Goal: Task Accomplishment & Management: Complete application form

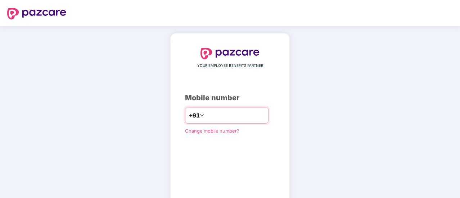
click at [238, 122] on div "+91" at bounding box center [227, 115] width 84 height 17
click at [237, 119] on input "number" at bounding box center [235, 116] width 59 height 12
type input "**********"
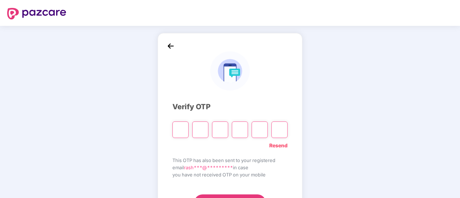
type input "*"
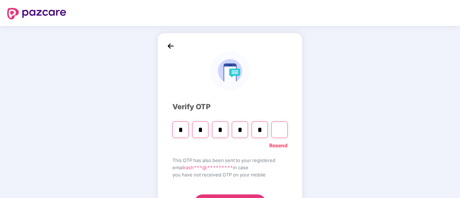
type input "*"
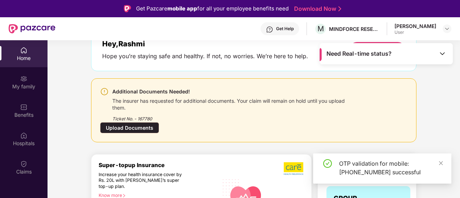
scroll to position [72, 0]
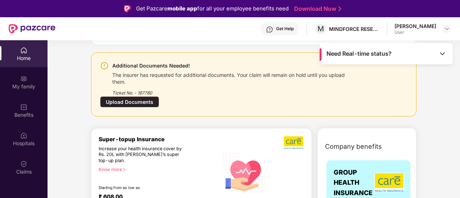
click at [152, 103] on div "Upload Documents" at bounding box center [129, 102] width 59 height 11
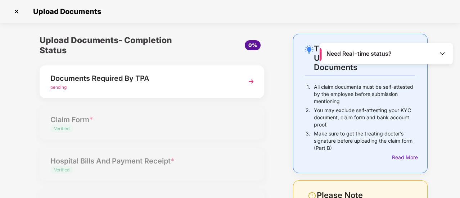
click at [251, 81] on img at bounding box center [251, 81] width 13 height 13
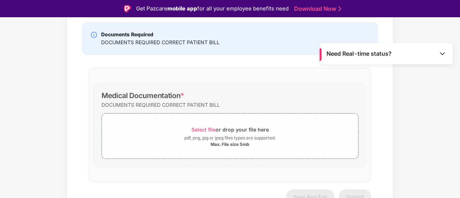
scroll to position [108, 0]
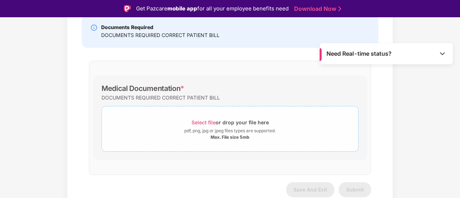
click at [203, 120] on span "Select file" at bounding box center [204, 123] width 24 height 6
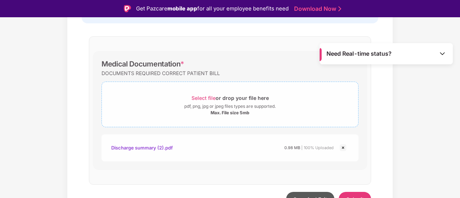
scroll to position [146, 0]
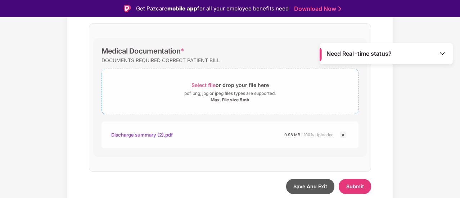
click at [213, 82] on span "Select file" at bounding box center [204, 85] width 24 height 6
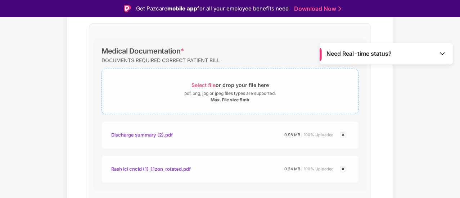
click at [203, 82] on span "Select file" at bounding box center [204, 85] width 24 height 6
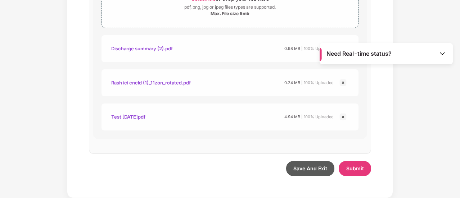
scroll to position [214, 0]
click at [357, 171] on span "Submit" at bounding box center [355, 169] width 18 height 6
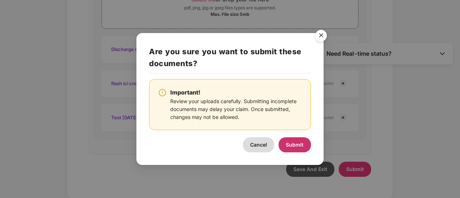
click at [289, 145] on span "Submit" at bounding box center [295, 145] width 18 height 6
